Goal: Ask a question

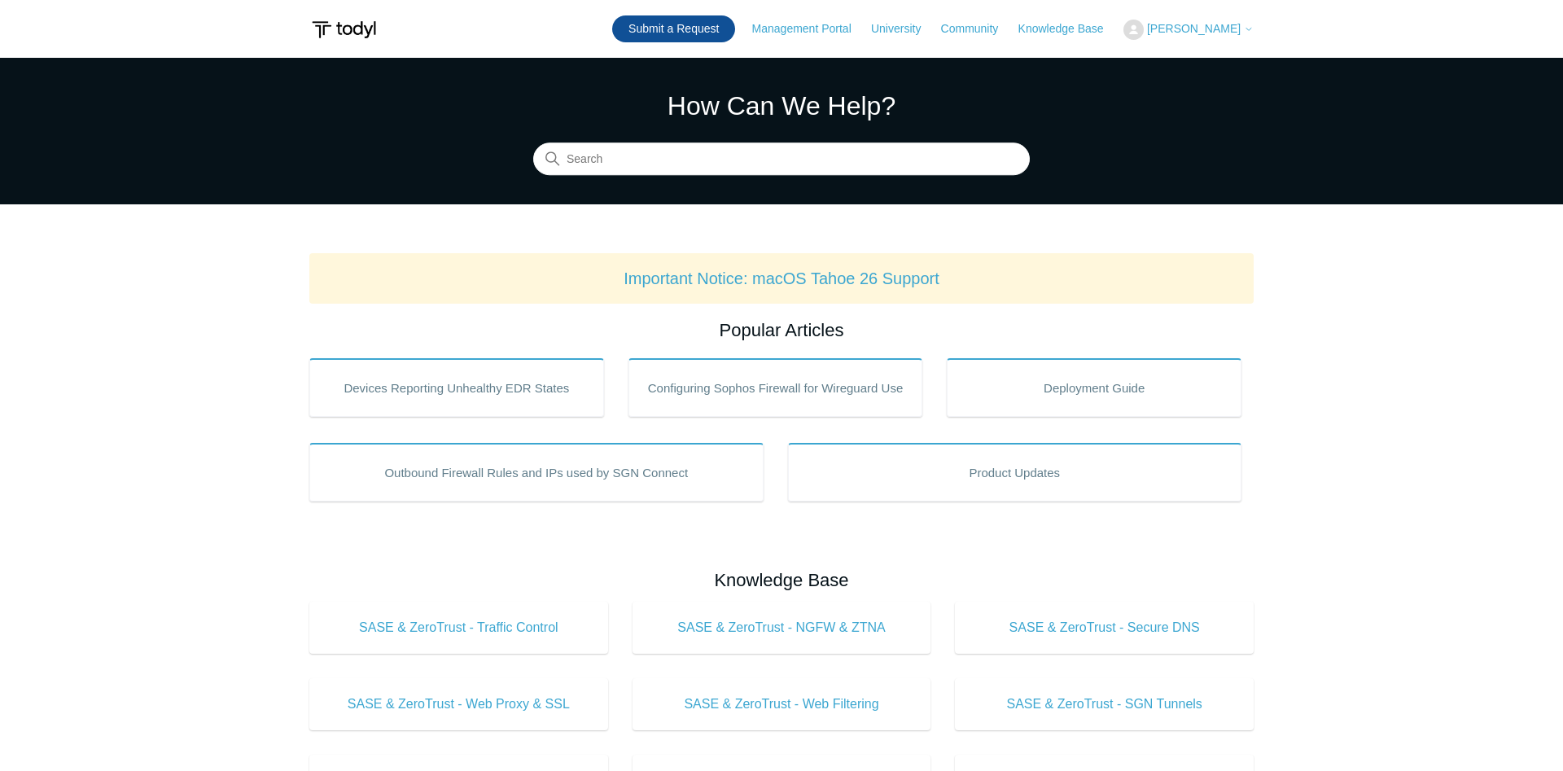
click at [727, 34] on link "Submit a Request" at bounding box center [673, 28] width 123 height 27
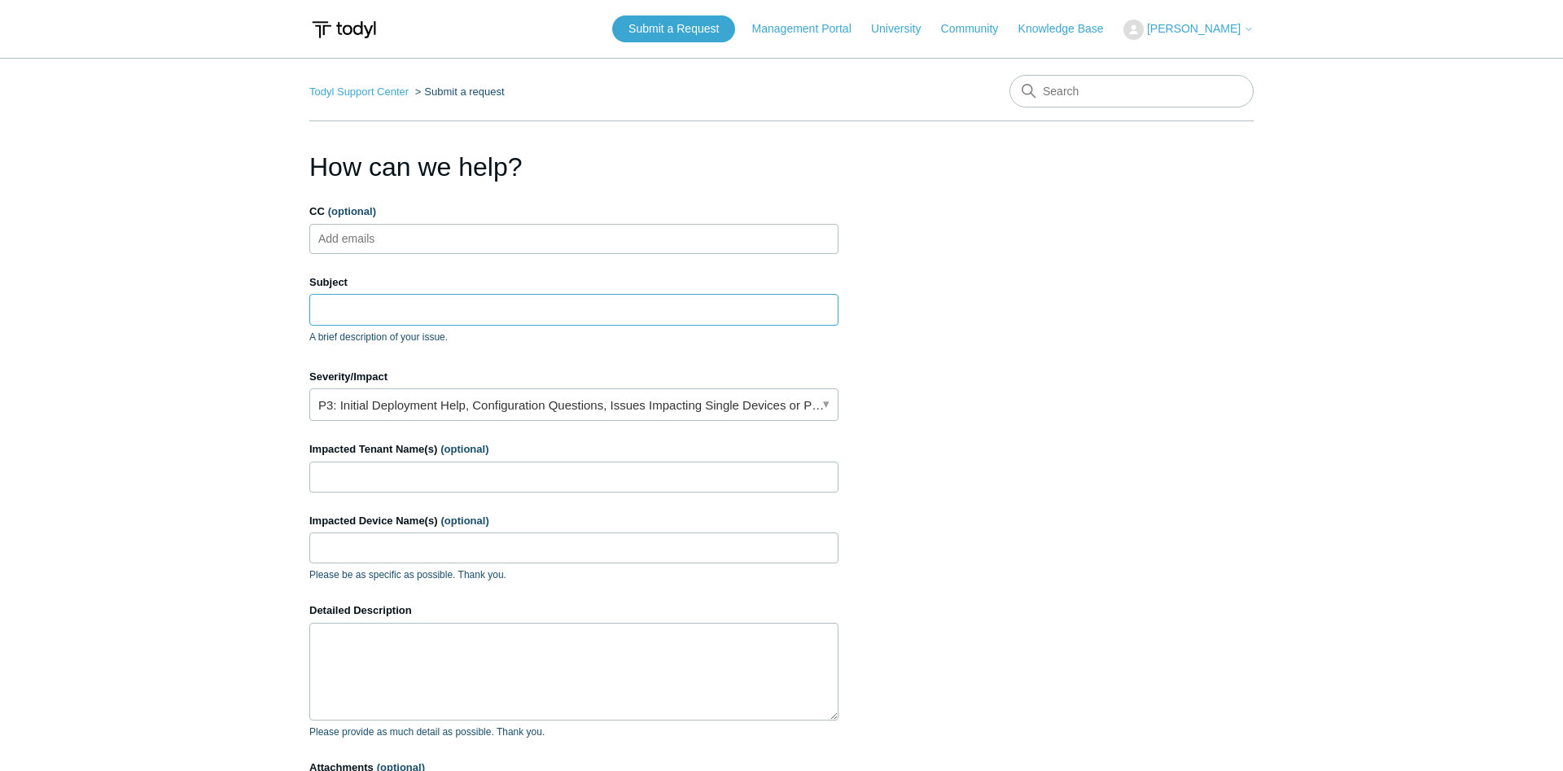
click at [426, 309] on input "Subject" at bounding box center [573, 309] width 529 height 31
click at [400, 415] on link "P3: Initial Deployment Help, Configuration Questions, Issues Impacting Single D…" at bounding box center [573, 404] width 529 height 33
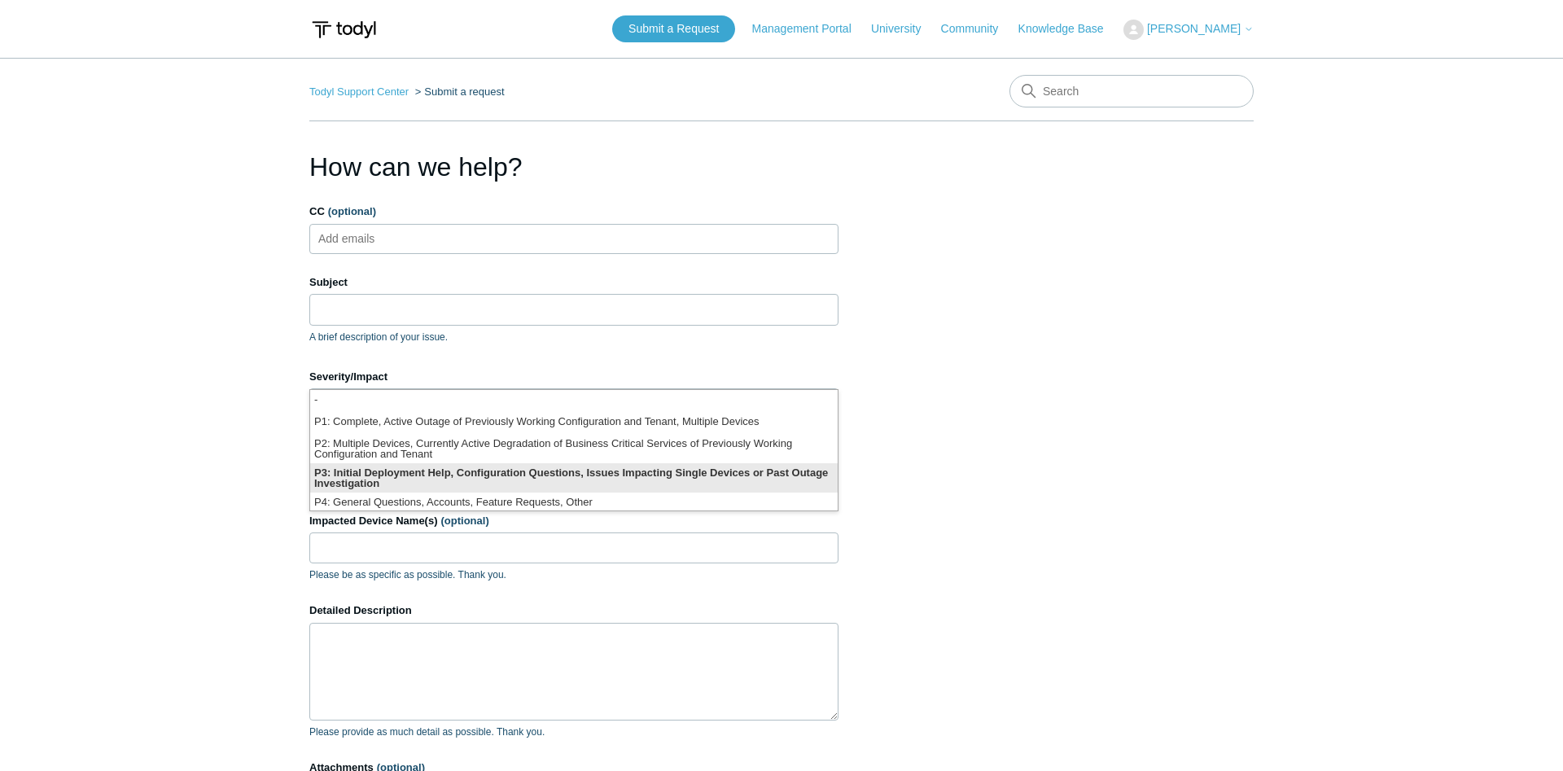
click at [364, 480] on li "P3: Initial Deployment Help, Configuration Questions, Issues Impacting Single D…" at bounding box center [573, 477] width 527 height 29
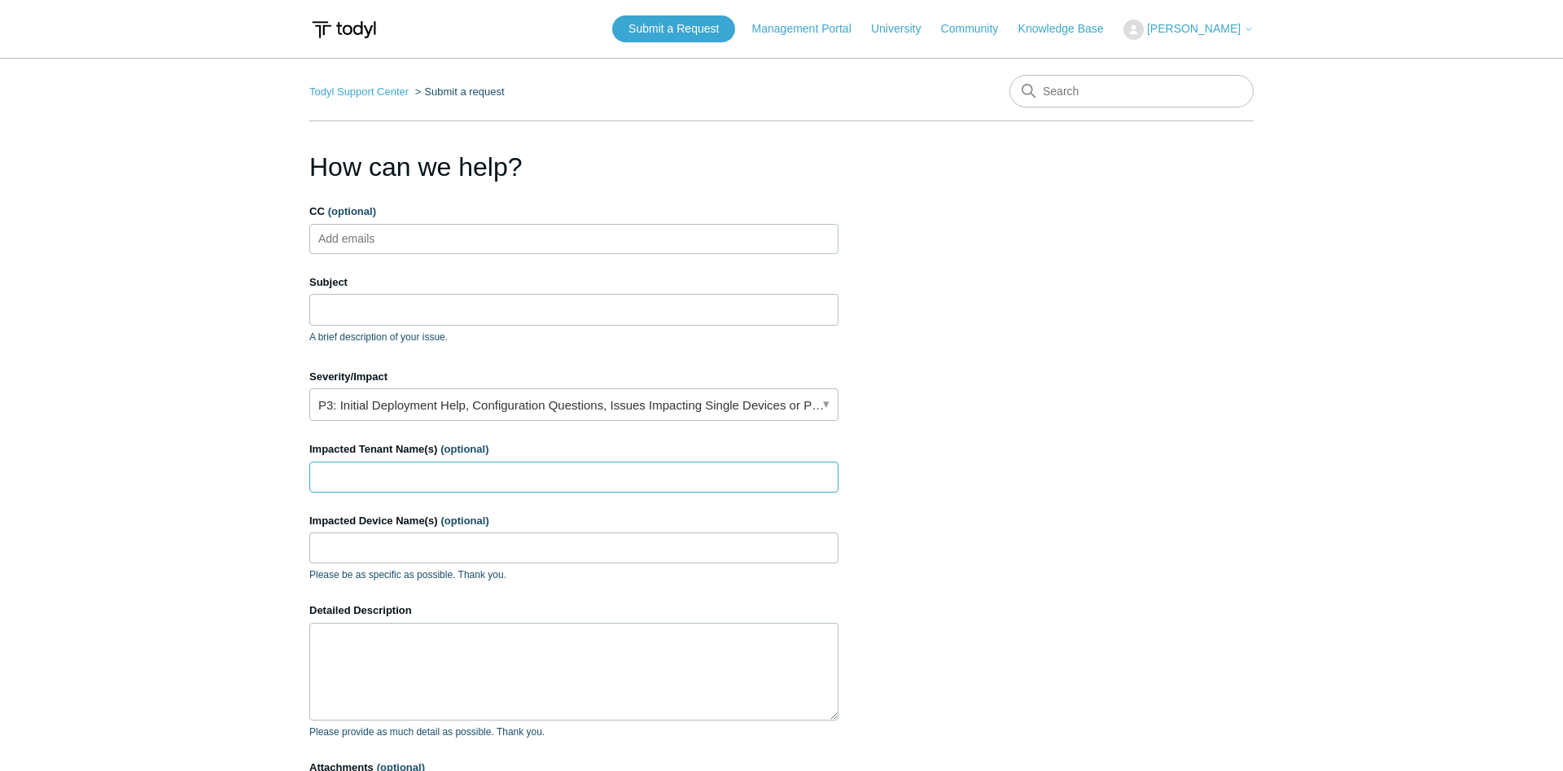
click at [388, 468] on input "Impacted Tenant Name(s) (optional)" at bounding box center [573, 476] width 529 height 31
type input "[PERSON_NAME] and Comapny Inc"
click at [402, 667] on textarea "Detailed Description" at bounding box center [573, 672] width 529 height 98
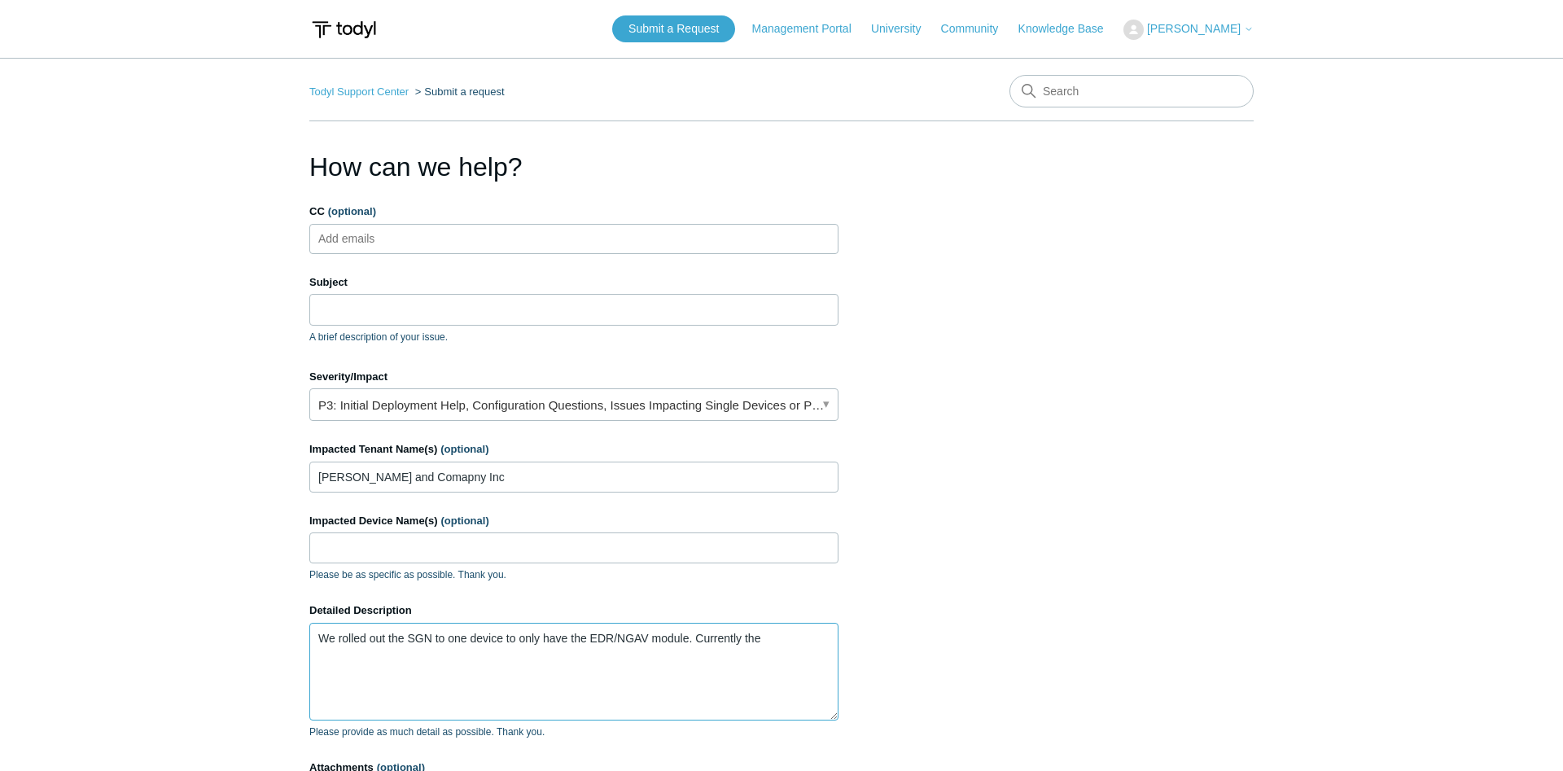
click at [772, 643] on textarea "We rolled out the SGN to one device to only have the EDR/NGAV module. Currently…" at bounding box center [573, 672] width 529 height 98
click at [659, 671] on textarea "We rolled out the SGN to one device to only have the EDR/NGAV module. Currently…" at bounding box center [573, 672] width 529 height 98
type textarea "We rolled out the SGN to one device to only have the EDR/NGAV module. Currently…"
click at [405, 308] on input "Subject" at bounding box center [573, 309] width 529 height 31
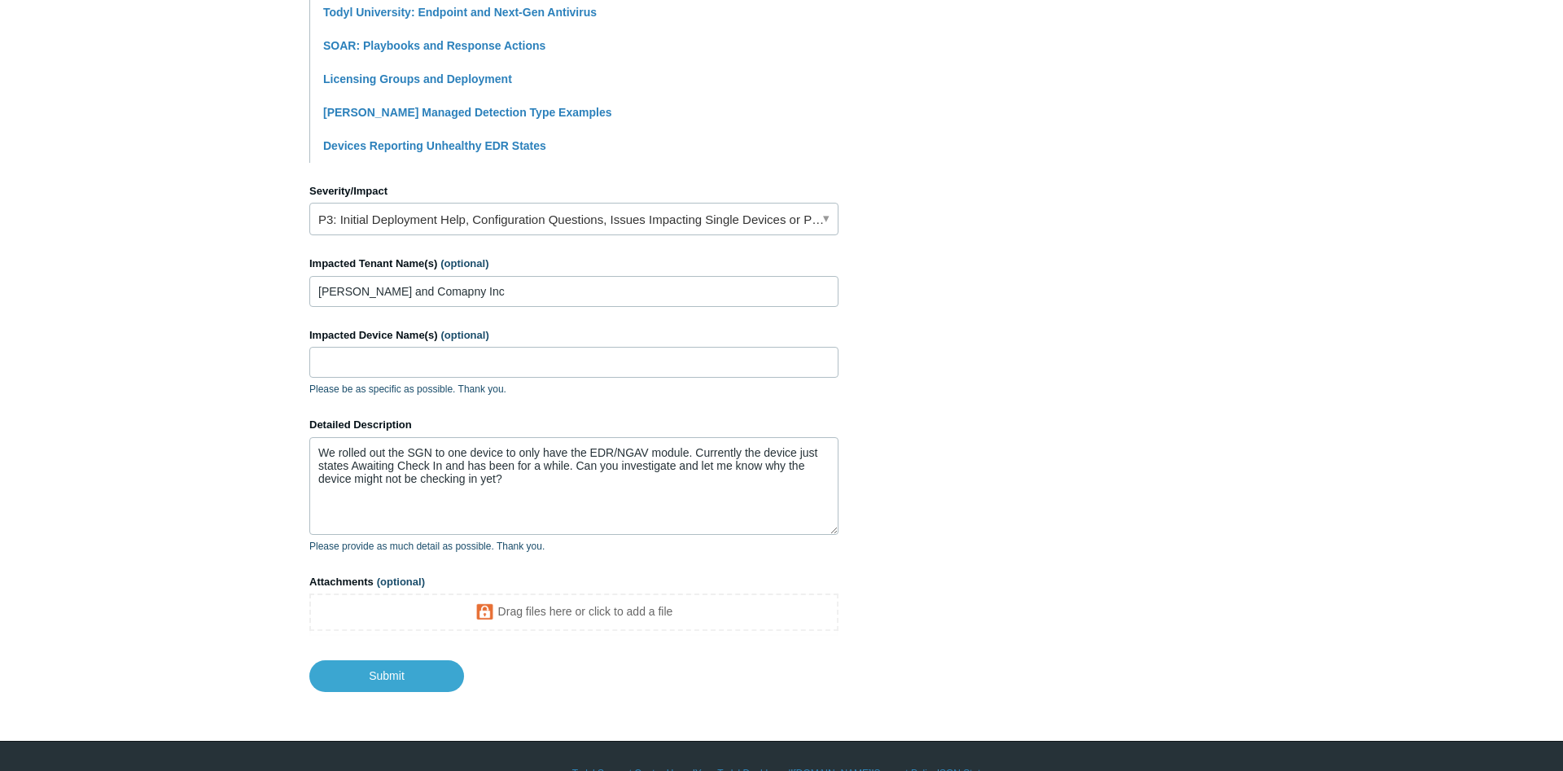
scroll to position [617, 0]
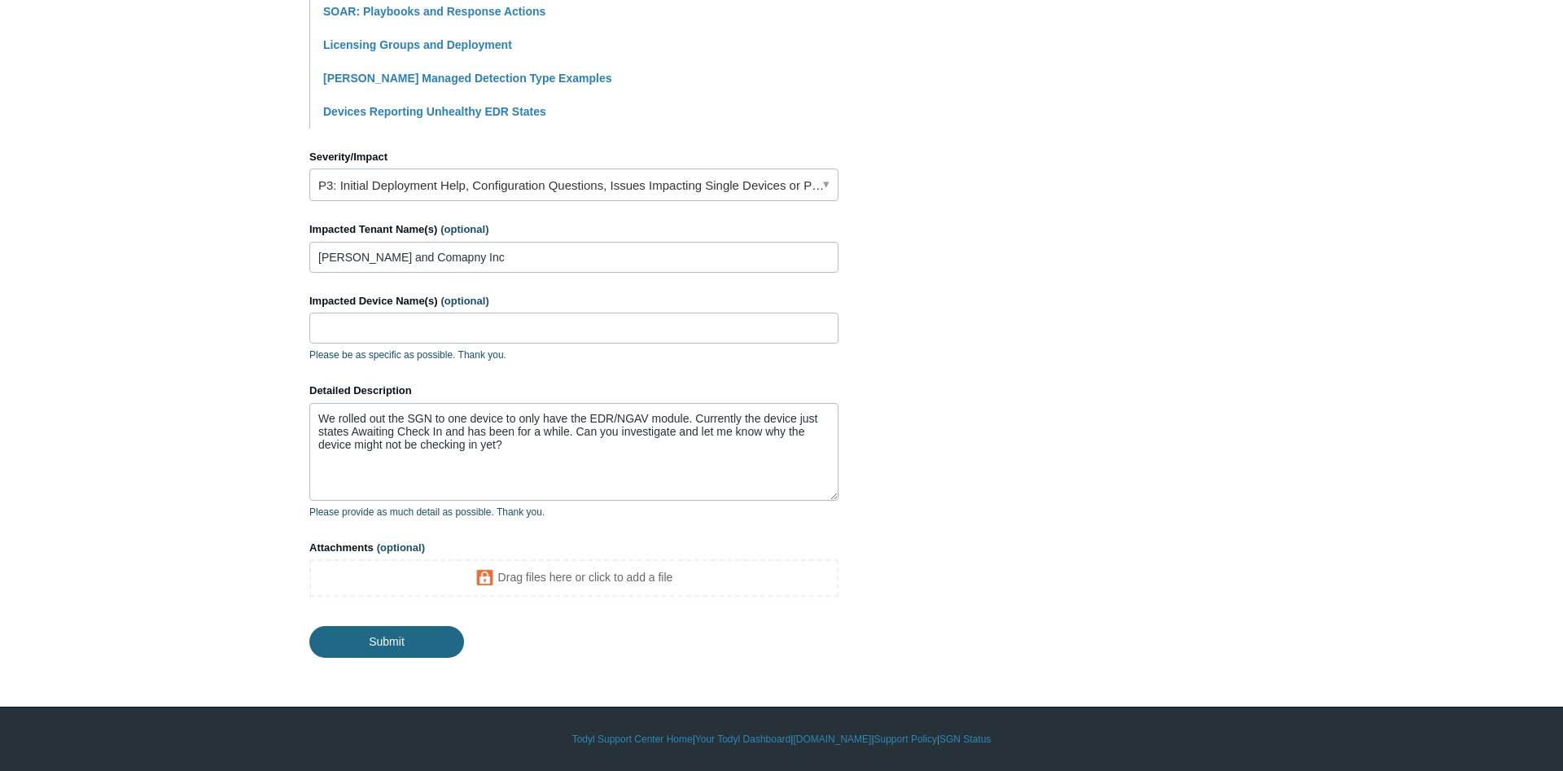
type input "EDR/NGAV Question"
click at [391, 644] on input "Submit" at bounding box center [386, 640] width 155 height 33
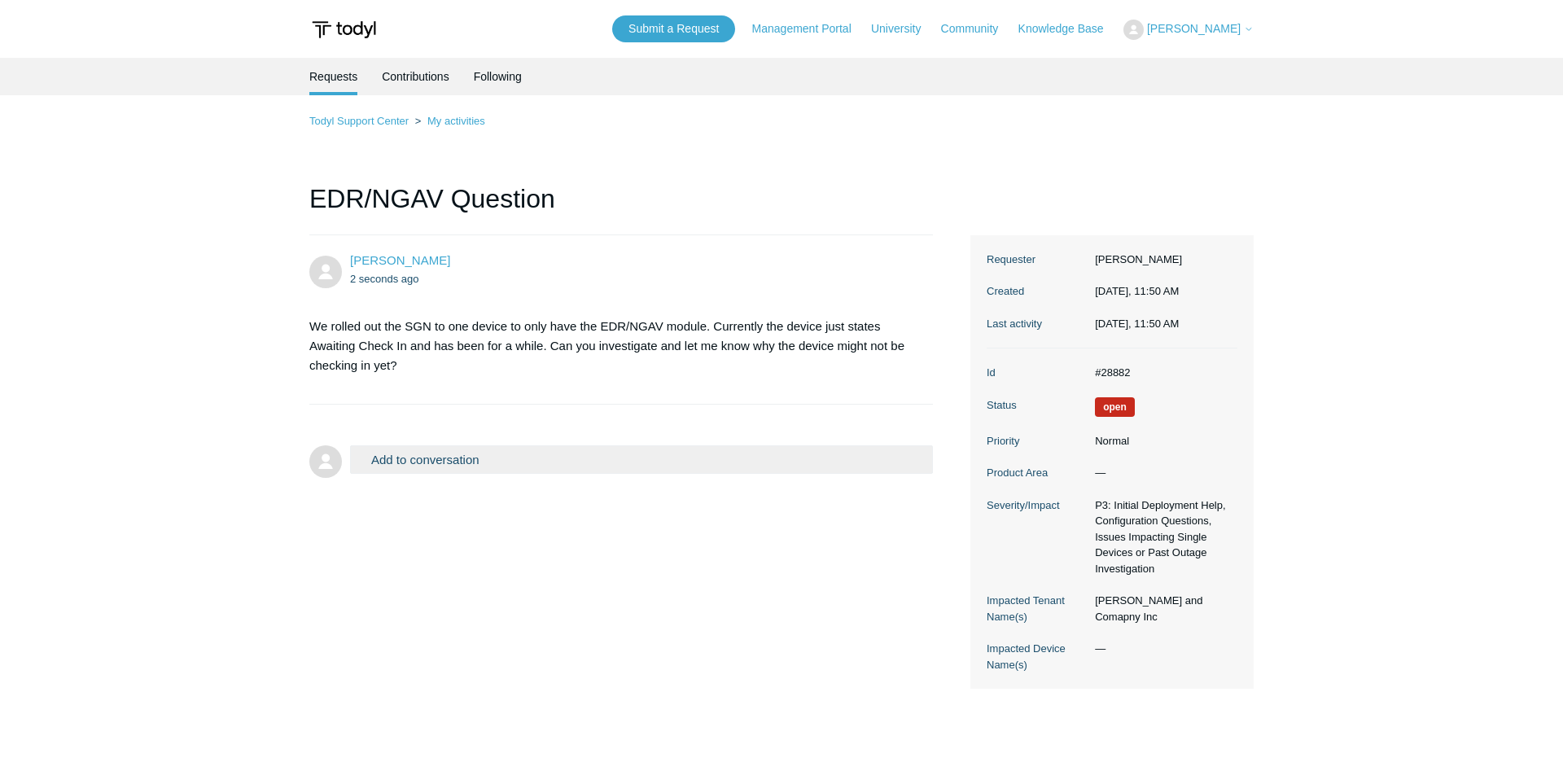
click at [596, 453] on button "Add to conversation" at bounding box center [641, 459] width 583 height 28
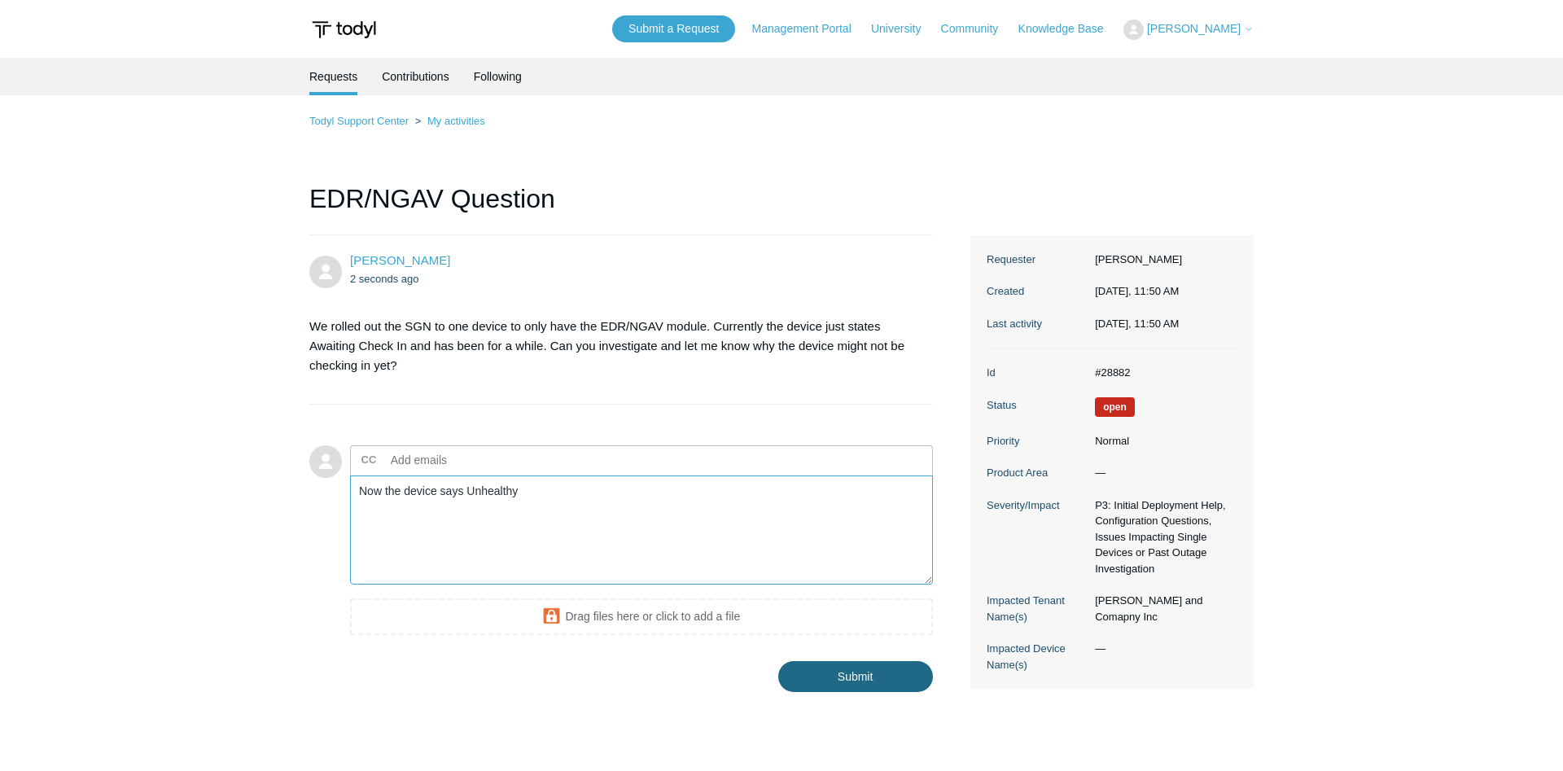
type textarea "Now the device says Unhealthy"
click at [844, 681] on input "Submit" at bounding box center [855, 677] width 155 height 33
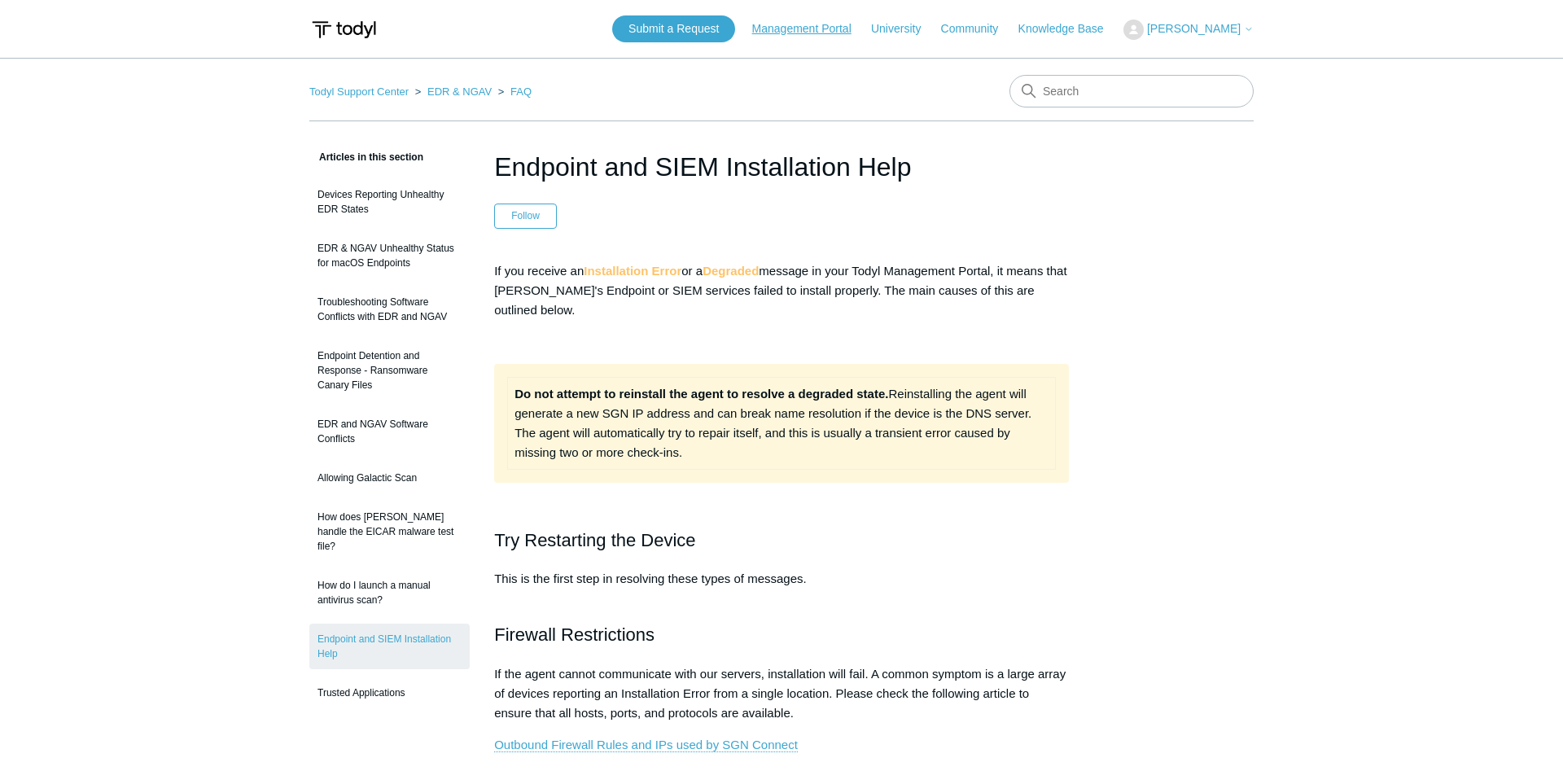
click at [821, 25] on link "Management Portal" at bounding box center [810, 28] width 116 height 17
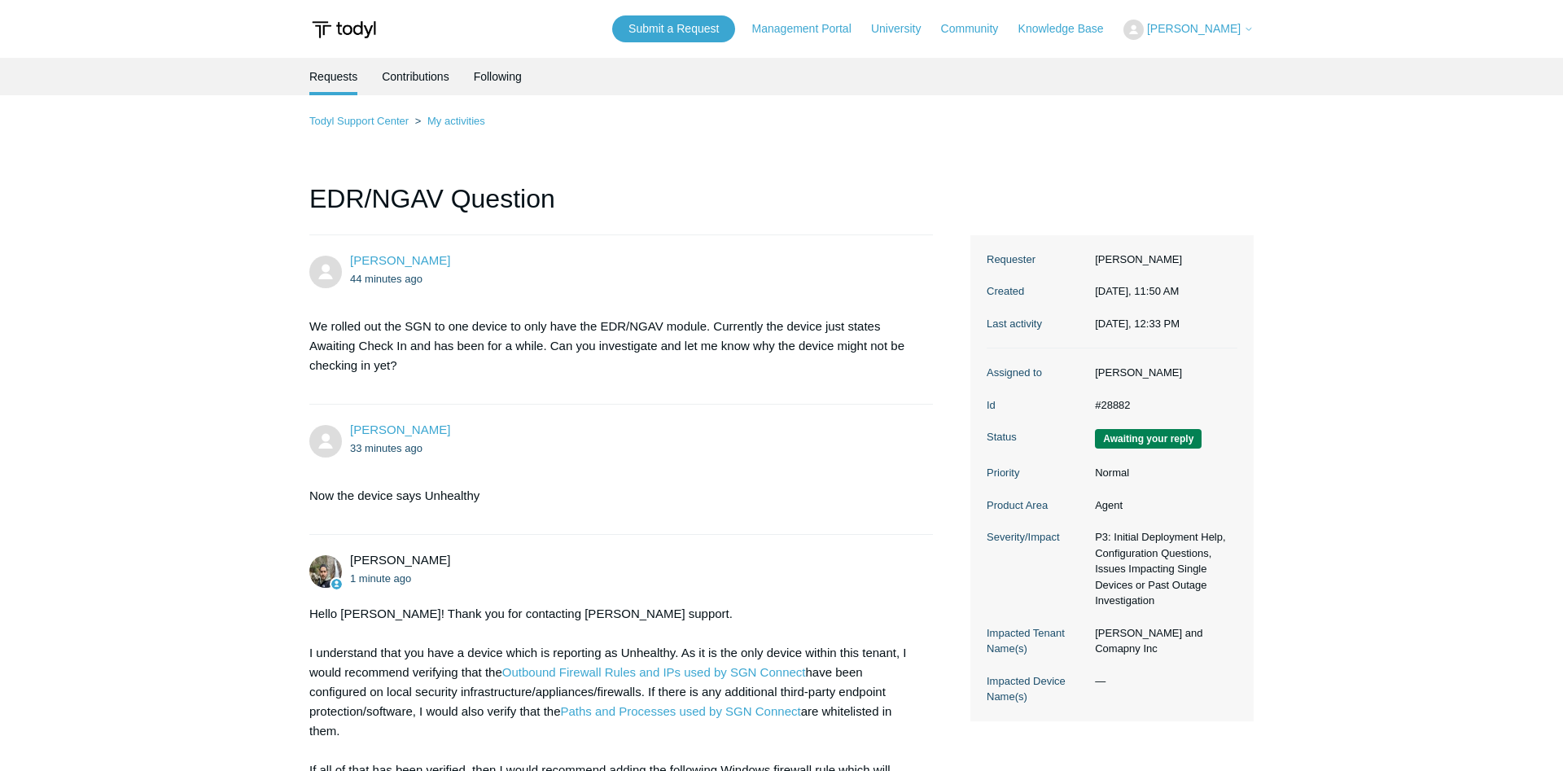
scroll to position [540, 0]
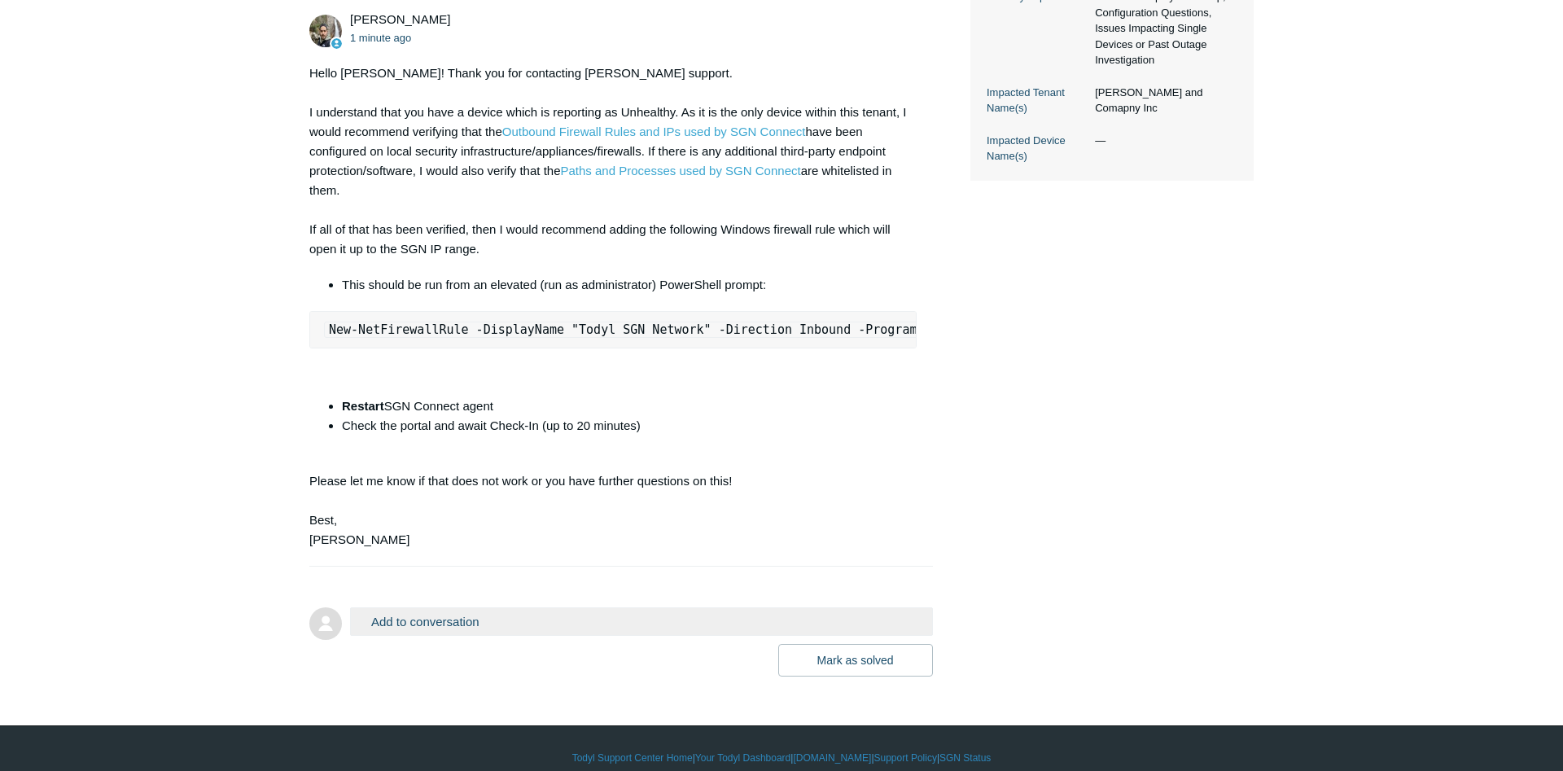
click at [446, 607] on button "Add to conversation" at bounding box center [641, 621] width 583 height 28
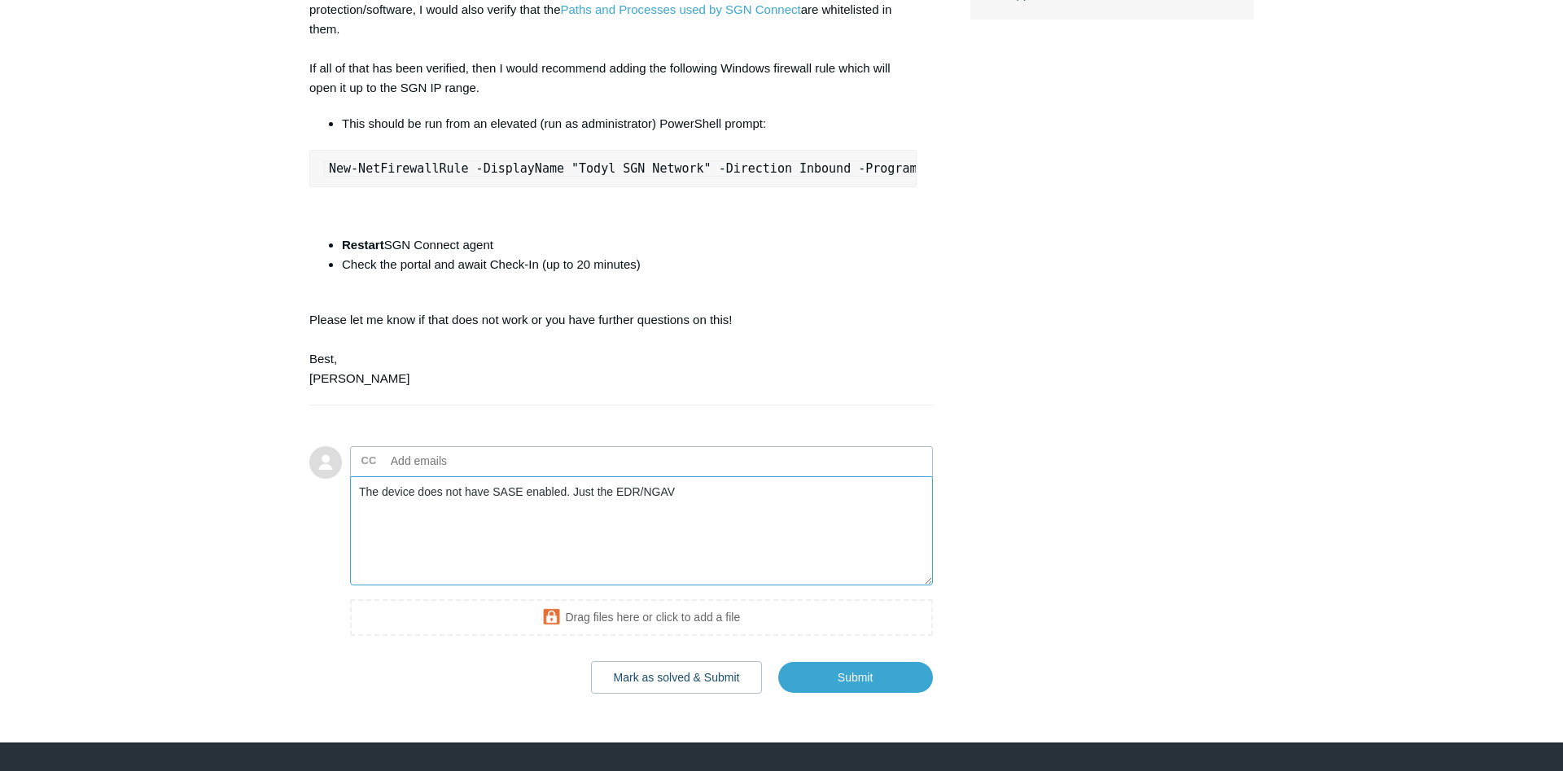
scroll to position [715, 0]
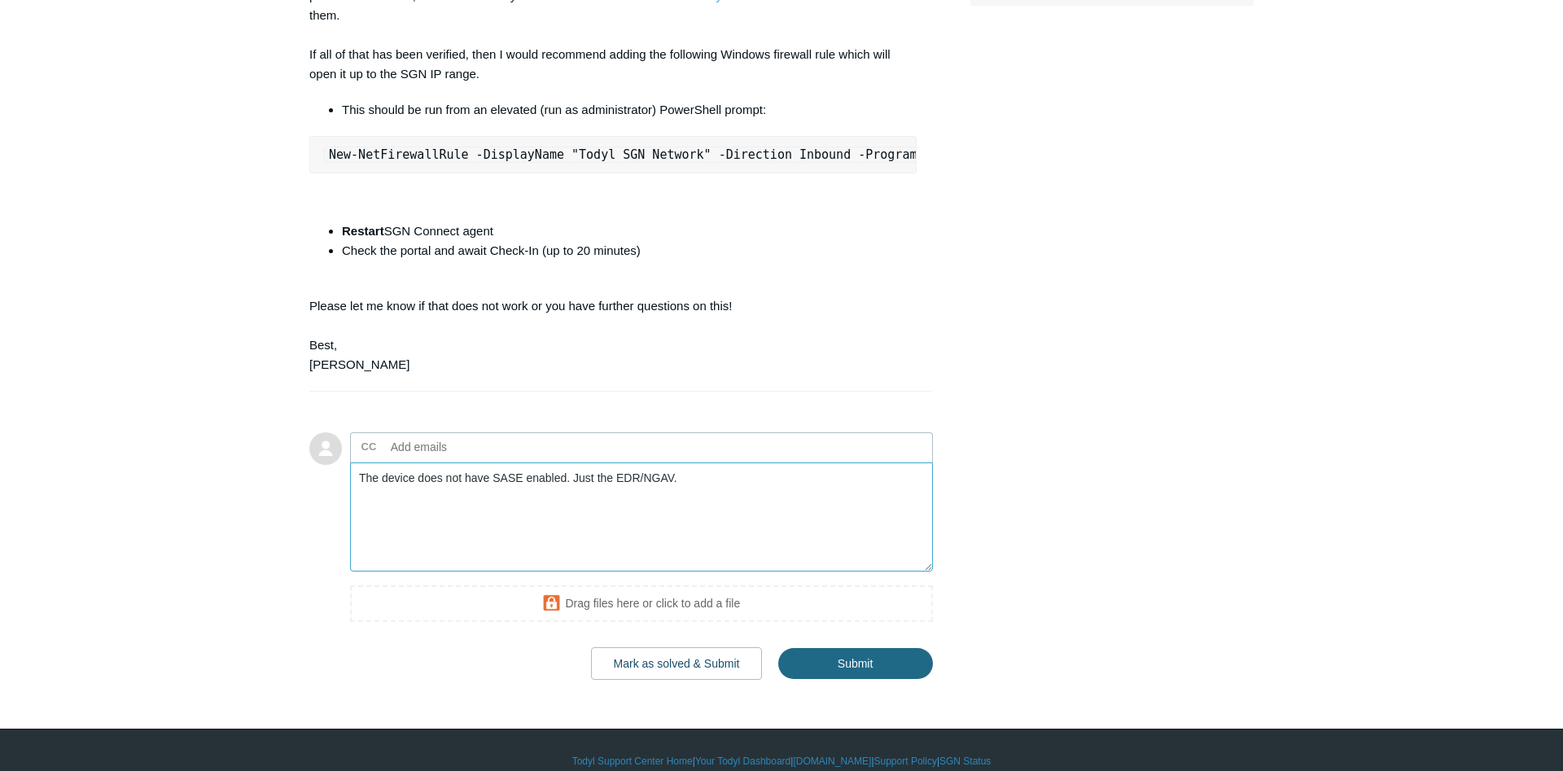
type textarea "The device does not have SASE enabled. Just the EDR/NGAV."
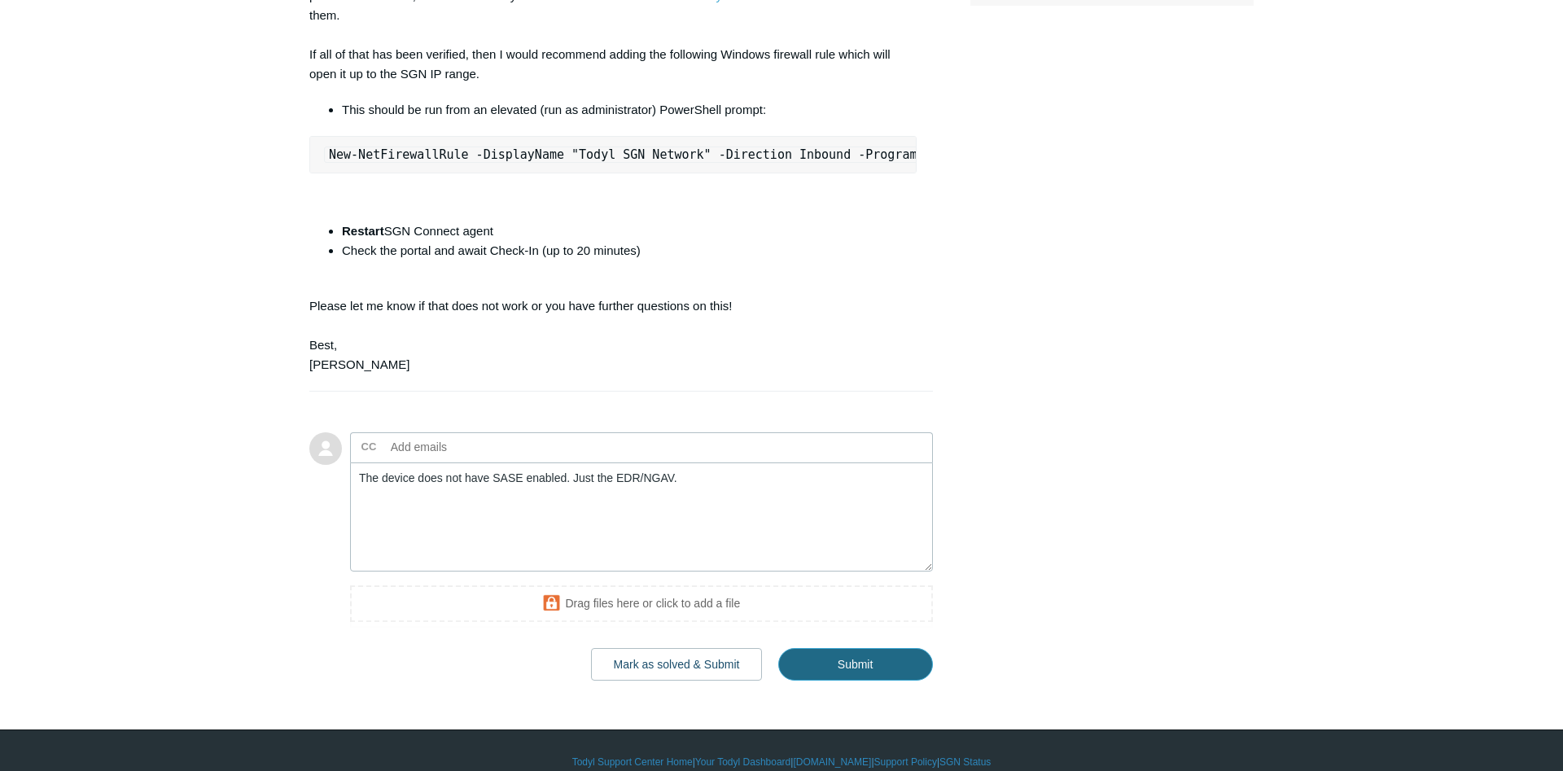
click at [855, 648] on input "Submit" at bounding box center [855, 664] width 155 height 33
